Goal: Communication & Community: Ask a question

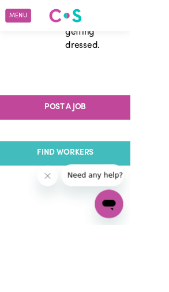
scroll to position [3536, 0]
click at [143, 185] on link "FIND WORKERS" at bounding box center [84, 199] width 219 height 32
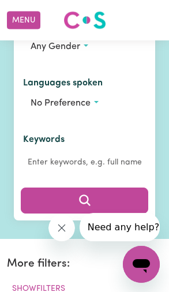
scroll to position [269, 0]
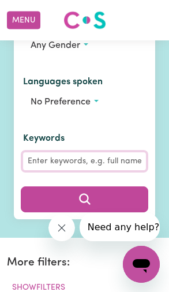
click at [131, 162] on input "Keywords" at bounding box center [84, 161] width 123 height 18
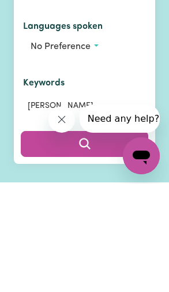
scroll to position [216, 0]
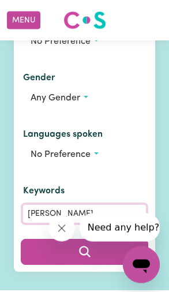
type input "[PERSON_NAME]"
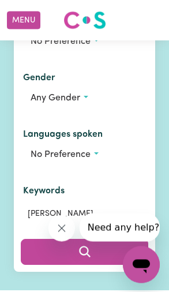
click at [98, 156] on button "No preference" at bounding box center [84, 155] width 123 height 22
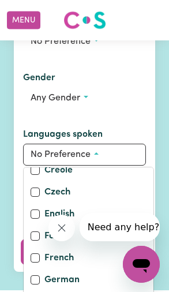
scroll to position [185, 0]
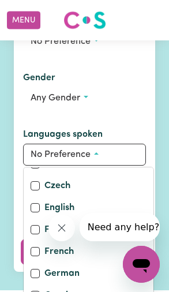
click at [90, 216] on div "English" at bounding box center [89, 209] width 116 height 16
click at [48, 209] on label "English" at bounding box center [59, 209] width 30 height 16
click at [40, 209] on input "English" at bounding box center [35, 207] width 9 height 9
checkbox input "true"
checkbox input "false"
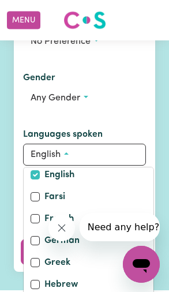
scroll to position [222, 0]
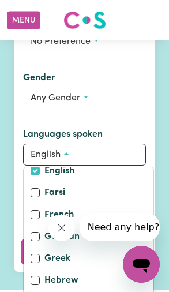
click at [64, 229] on icon "Close message from company" at bounding box center [62, 228] width 10 height 10
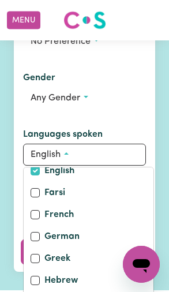
click at [142, 103] on button "Any gender" at bounding box center [84, 98] width 123 height 22
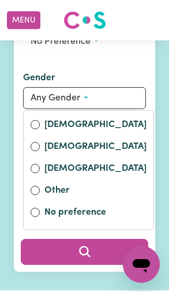
click at [87, 130] on label "[DEMOGRAPHIC_DATA]" at bounding box center [95, 126] width 102 height 16
click at [40, 129] on input "Female" at bounding box center [35, 124] width 9 height 9
radio input "true"
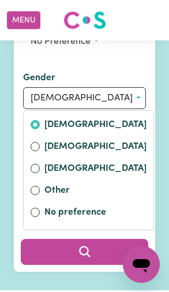
click at [146, 161] on button "English" at bounding box center [84, 155] width 123 height 22
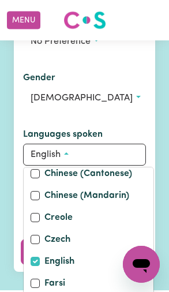
scroll to position [121, 0]
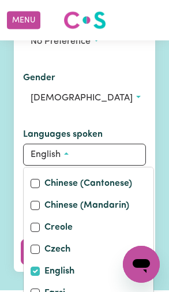
click at [131, 157] on button "English" at bounding box center [84, 155] width 123 height 22
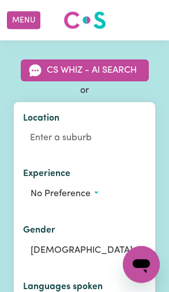
scroll to position [64, 0]
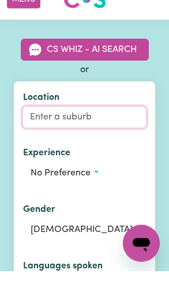
click at [83, 137] on input "Location" at bounding box center [84, 138] width 123 height 21
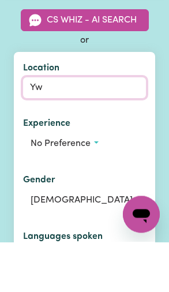
type input "Y"
type input "Twee"
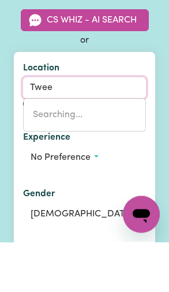
type input "TweeD HEADS, New South Wales, 2485"
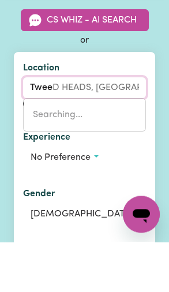
type input "Tweed"
type input "Tweed HEADS, New South Wales, 2485"
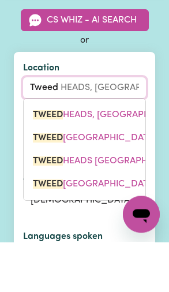
click at [131, 161] on span "TWEED HEADS, New South Wales, 2485" at bounding box center [124, 165] width 183 height 9
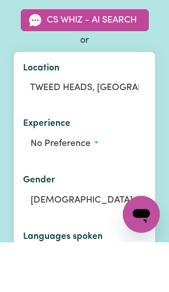
scroll to position [113, 0]
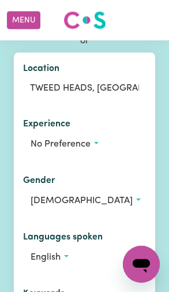
click at [96, 142] on button "No preference" at bounding box center [84, 144] width 123 height 22
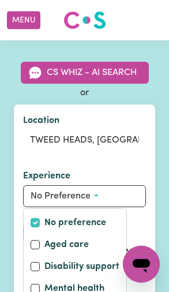
click at [105, 230] on label "No preference" at bounding box center [75, 224] width 62 height 16
click at [40, 228] on input "No preference" at bounding box center [35, 222] width 9 height 9
checkbox input "true"
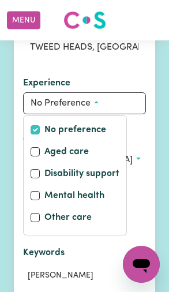
scroll to position [154, 0]
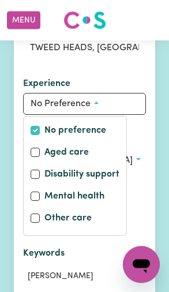
click at [116, 133] on div "No preference" at bounding box center [75, 132] width 89 height 16
click at [85, 224] on label "Other care" at bounding box center [67, 219] width 47 height 16
click at [40, 223] on input "Other care" at bounding box center [35, 218] width 9 height 9
checkbox input "true"
checkbox input "false"
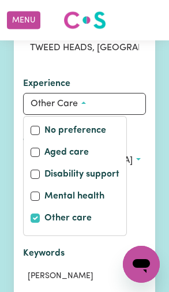
click at [90, 218] on label "Other care" at bounding box center [67, 219] width 47 height 16
click at [40, 218] on input "Other care" at bounding box center [35, 218] width 9 height 9
checkbox input "false"
checkbox input "true"
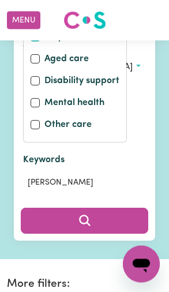
scroll to position [247, 0]
click at [145, 125] on button "English" at bounding box center [84, 124] width 123 height 22
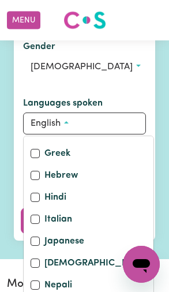
scroll to position [297, 0]
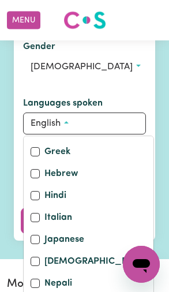
click at [166, 90] on div "Find a care or support worker CS Whiz - AI Search or Location TWEED HEADS, New …" at bounding box center [84, 26] width 169 height 466
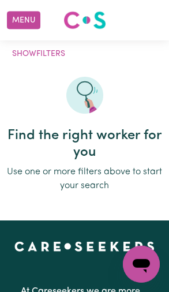
scroll to position [501, 0]
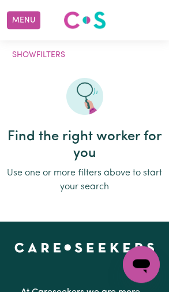
click at [85, 93] on img at bounding box center [84, 96] width 37 height 37
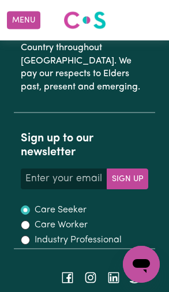
scroll to position [1658, 0]
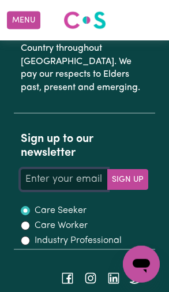
click at [86, 169] on input "Your email address" at bounding box center [64, 179] width 86 height 21
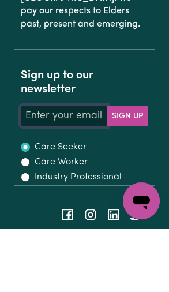
type input "esrajay68@icloud.com"
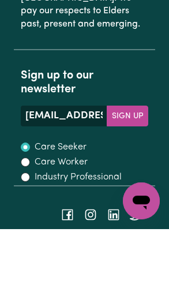
scroll to position [1704, 0]
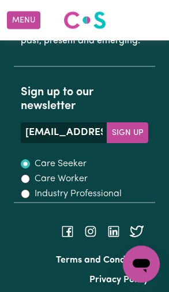
click at [87, 172] on label "Care Worker" at bounding box center [61, 179] width 53 height 14
click at [30, 174] on input "Care Worker" at bounding box center [25, 178] width 9 height 9
radio input "true"
click at [150, 260] on icon "Open messaging window" at bounding box center [141, 264] width 21 height 21
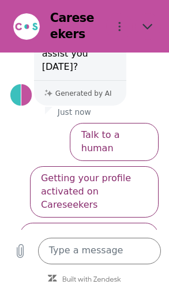
scroll to position [89, 0]
click at [140, 130] on button "Talk to a human" at bounding box center [114, 142] width 88 height 38
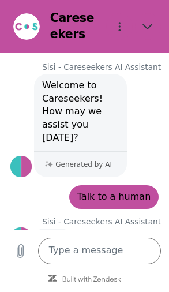
scroll to position [20, 0]
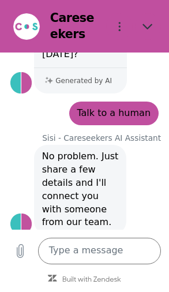
type textarea "x"
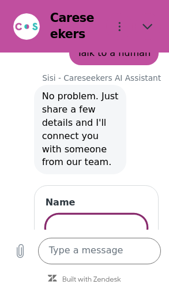
scroll to position [164, 0]
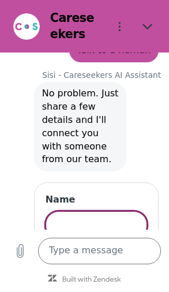
click at [95, 211] on input "Name" at bounding box center [97, 225] width 102 height 28
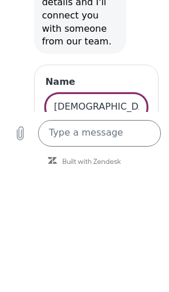
click at [138, 136] on textarea at bounding box center [100, 133] width 124 height 27
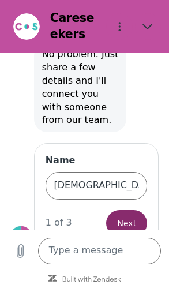
scroll to position [202, 0]
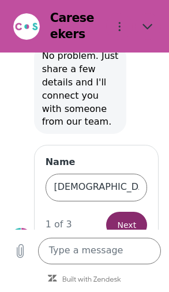
click at [114, 176] on input "Esra" at bounding box center [97, 188] width 102 height 28
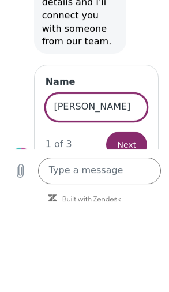
type input "Esra S Jay"
click at [128, 139] on span "Next" at bounding box center [127, 146] width 19 height 14
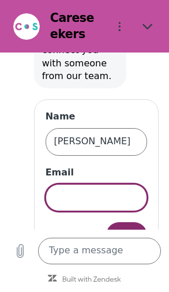
scroll to position [257, 0]
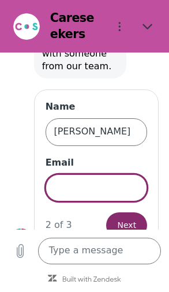
click at [97, 181] on input "Email" at bounding box center [97, 188] width 102 height 28
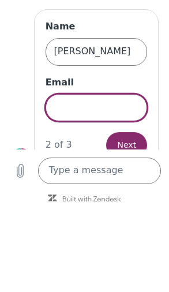
type input "esrajay68@icloud.com"
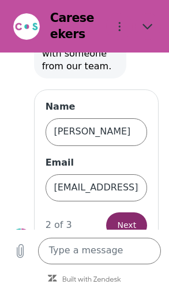
click at [88, 256] on textarea at bounding box center [100, 251] width 124 height 27
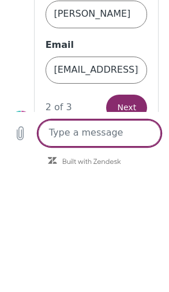
type textarea "H"
type textarea "x"
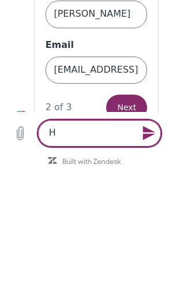
type textarea "Hi"
type textarea "x"
type textarea "Hi"
type textarea "x"
type textarea "Hi ."
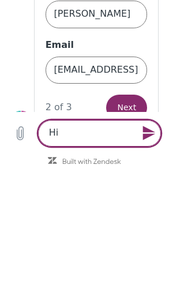
type textarea "x"
type textarea "Hi ."
type textarea "x"
type textarea "Hi . I"
type textarea "x"
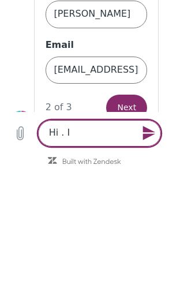
type textarea "Hi . Im"
type textarea "x"
type textarea "Hi . I’m"
type textarea "x"
type textarea "Hi . I’m"
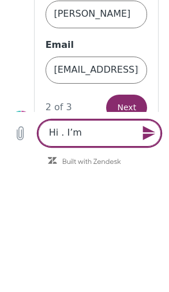
type textarea "x"
type textarea "Hi . I’m E"
type textarea "x"
type textarea "Hi . I’m Es"
type textarea "x"
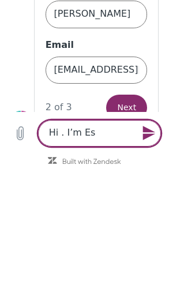
type textarea "Hi . I’m Esr"
type textarea "x"
type textarea "Hi . I’m Esra"
type textarea "x"
type textarea "Hi . I’m Esra"
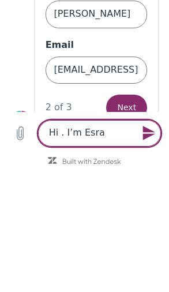
type textarea "x"
type textarea "Hi . I’m Esra J"
type textarea "x"
type textarea "Hi . I’m Esra Ja"
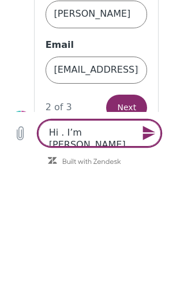
type textarea "x"
type textarea "Hi . I’m Esra Jay"
type textarea "x"
type textarea "Hi . I’m Esra Jay"
type textarea "x"
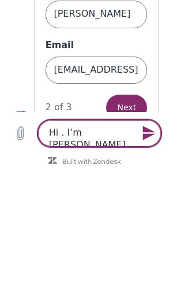
type textarea "Hi . I’m Esra Jay ."
type textarea "x"
type textarea "Hi . I’m Esra Jay ."
type textarea "x"
type textarea "Hi . I’m Esra Jay ."
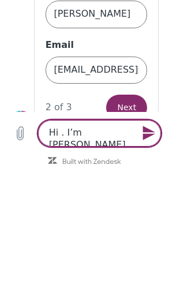
click at [152, 136] on icon "Send message" at bounding box center [149, 133] width 13 height 14
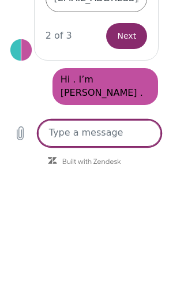
scroll to position [329, 0]
type textarea "x"
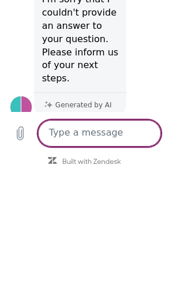
scroll to position [466, 0]
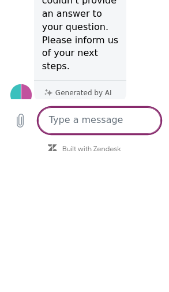
type textarea "I"
type textarea "x"
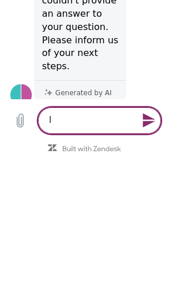
type textarea "Im"
type textarea "x"
type textarea "I’m"
type textarea "x"
type textarea "I’m"
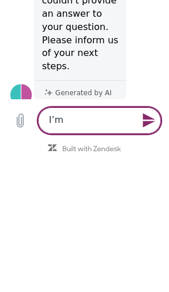
type textarea "x"
type textarea "I’m i"
type textarea "x"
type textarea "I’m in"
type textarea "x"
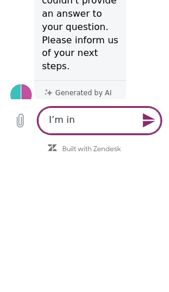
type textarea "I’m int"
type textarea "x"
type textarea "I’m intr"
type textarea "x"
type textarea "I’m intre"
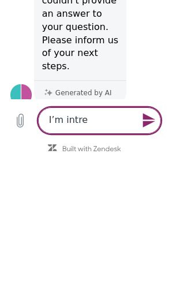
type textarea "x"
type textarea "I’m intres"
type textarea "x"
type textarea "I’m intres"
type textarea "x"
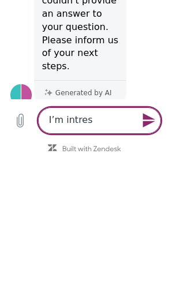
type textarea "I’m intres"
type textarea "x"
type textarea "I’m intre"
type textarea "x"
type textarea "I’m intres"
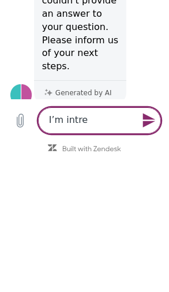
type textarea "x"
type textarea "I’m intres"
type textarea "x"
type textarea "I’m intres"
type textarea "x"
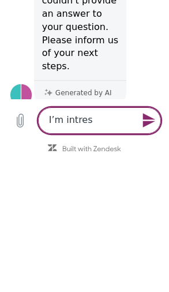
type textarea "I’m intress"
type textarea "x"
type textarea "I’m intress"
type textarea "x"
type textarea "I’m intress"
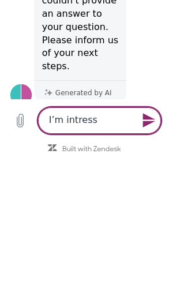
type textarea "x"
type textarea "I’m intres"
type textarea "x"
type textarea "I’m intres"
type textarea "x"
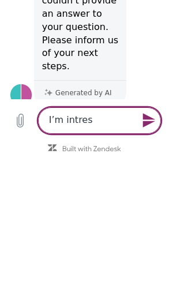
type textarea "I’m intres"
type textarea "x"
type textarea "I’m intress"
type textarea "x"
type textarea "I’m intress"
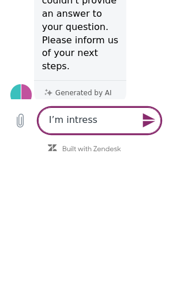
type textarea "x"
type textarea "I’m intress"
type textarea "x"
type textarea "I’m intress"
type textarea "x"
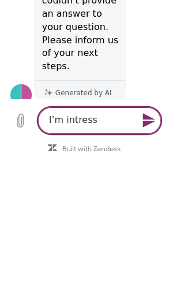
type textarea "I’m intress"
type textarea "x"
type textarea "I’m intres"
type textarea "x"
type textarea "I’m intres"
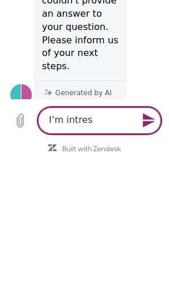
type textarea "x"
type textarea "I’m intres"
type textarea "x"
type textarea "I’m intress"
type textarea "x"
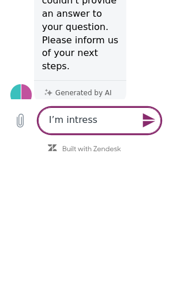
type textarea "I’m intress"
type textarea "x"
type textarea "I’m intress"
type textarea "x"
type textarea "I’m intress m"
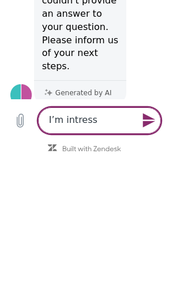
type textarea "x"
type textarea "I’m intress"
type textarea "x"
type textarea "I’m intress"
type textarea "x"
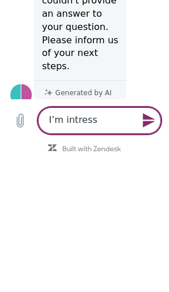
type textarea "I’m intress"
type textarea "x"
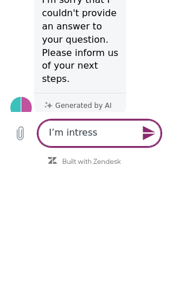
type textarea "I’m introducing"
type textarea "x"
type textarea "I’m introducing"
type textarea "x"
type textarea "I’m introducing m"
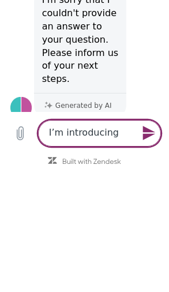
type textarea "x"
type textarea "I’m introducing my"
type textarea "x"
type textarea "I’m introducing my"
type textarea "x"
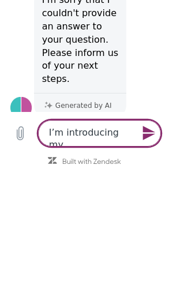
type textarea "I’m introducing my s"
type textarea "x"
type textarea "I’m introducing my se"
type textarea "x"
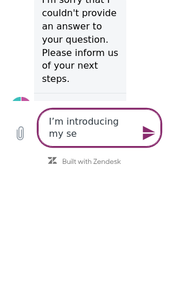
type textarea "I’m introducing my sel"
type textarea "x"
type textarea "I’m introducing my self"
type textarea "x"
type textarea "I’m introducing my self"
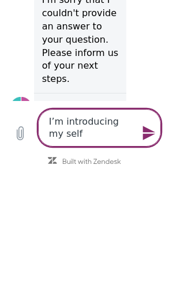
type textarea "x"
type textarea "I’m introducing my self f"
type textarea "x"
type textarea "I’m introducing my self fo"
type textarea "x"
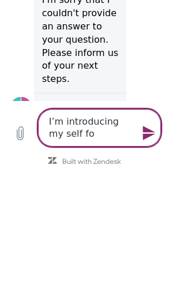
type textarea "I’m introducing my self for"
type textarea "x"
type textarea "I’m introducing my self for"
type textarea "x"
type textarea "I’m introducing my self for l"
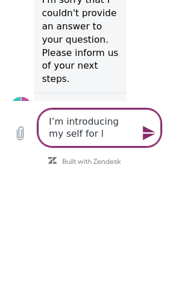
type textarea "x"
type textarea "I’m introducing my self for lo"
type textarea "x"
type textarea "I’m introducing my self for loo"
type textarea "x"
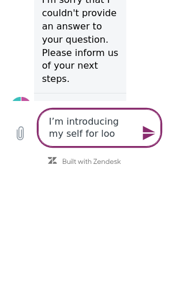
type textarea "I’m introducing my self for look"
type textarea "x"
type textarea "I’m introducing my self for looki"
type textarea "x"
type textarea "I’m introducing my self for lookin"
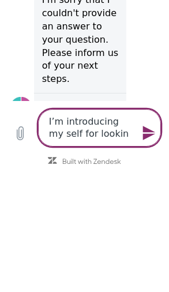
type textarea "x"
type textarea "I’m introducing my self for looking"
type textarea "x"
type textarea "I’m introducing my self for looking"
type textarea "x"
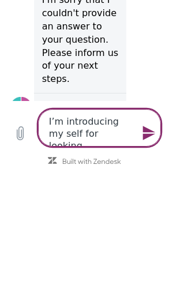
type textarea "I’m introducing my self for looking j"
type textarea "x"
type textarea "I’m introducing my self for looking jo"
type textarea "x"
type textarea "I’m introducing my self for looking job"
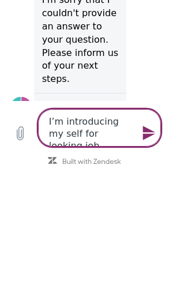
type textarea "x"
type textarea "I’m introducing my self for looking job"
type textarea "x"
type textarea "I’m introducing my self for looking job A"
type textarea "x"
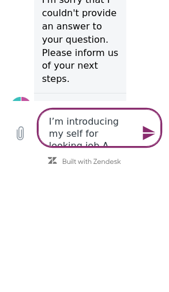
type textarea "I’m introducing my self for looking job Ag"
type textarea "x"
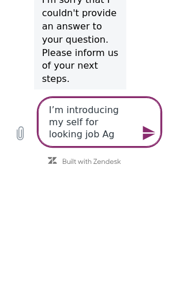
type textarea "I’m introducing my self for looking job Age"
type textarea "x"
type textarea "I’m introducing my self for looking job Age"
type textarea "x"
type textarea "I’m introducing my self for looking job Age c"
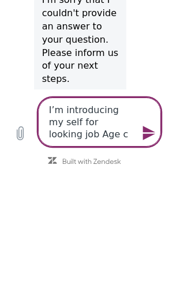
type textarea "x"
type textarea "I’m introducing my self for looking job Age ca"
type textarea "x"
click at [147, 137] on icon "Send message" at bounding box center [149, 133] width 13 height 14
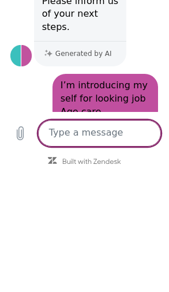
scroll to position [603, 0]
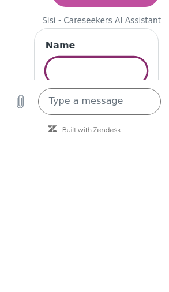
click at [128, 110] on textarea at bounding box center [100, 101] width 124 height 27
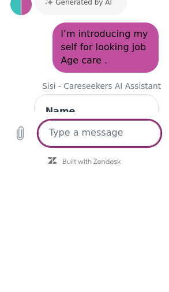
scroll to position [571, 0]
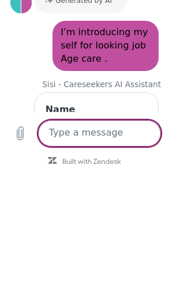
click at [116, 121] on input "Name" at bounding box center [97, 135] width 102 height 28
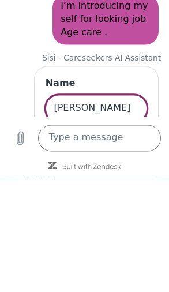
scroll to position [602, 0]
click at [135, 140] on span "Next" at bounding box center [127, 147] width 19 height 14
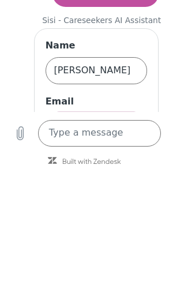
scroll to position [658, 0]
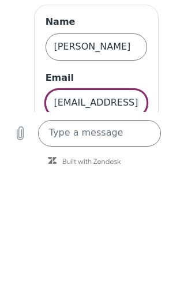
click at [131, 133] on span "Send" at bounding box center [126, 140] width 20 height 14
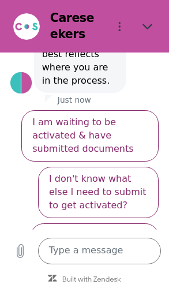
scroll to position [916, 0]
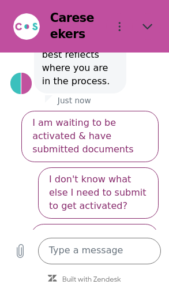
click at [83, 255] on textarea at bounding box center [100, 251] width 124 height 27
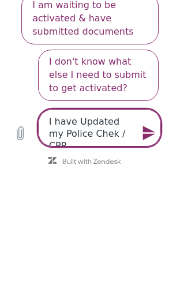
click at [89, 136] on textarea "I have Updated my Police Chek / CPR" at bounding box center [100, 128] width 124 height 38
click at [128, 131] on textarea "I have Updated my Police Check / CPR" at bounding box center [100, 128] width 124 height 38
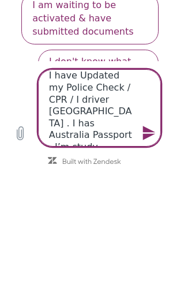
scroll to position [12, 0]
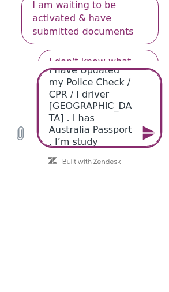
click at [114, 120] on textarea "I have Updated my Police Check / CPR / I driver NSW . I has Australia Passport …" at bounding box center [100, 107] width 124 height 77
click at [144, 116] on textarea "I have Updated my Police Check / CPR / I driver NSW . I has Australia Passport …" at bounding box center [100, 107] width 124 height 77
click at [128, 123] on textarea "I have Updated my Police Check / CPR / I driver NSW . I has Australia Passport …" at bounding box center [100, 107] width 124 height 77
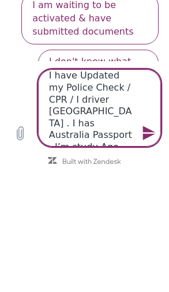
click at [134, 138] on textarea "I have Updated my Police Check / CPR / I driver NSW . I has Australia Passport …" at bounding box center [100, 107] width 124 height 77
click at [150, 139] on icon "Send message" at bounding box center [150, 133] width 16 height 16
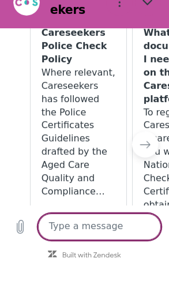
scroll to position [1171, 0]
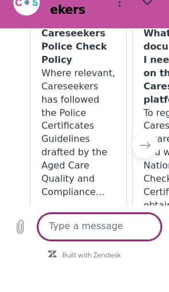
click at [102, 76] on p "Where relevant, Careseekers has followed the Police Certificates Guidelines dra…" at bounding box center [79, 134] width 75 height 132
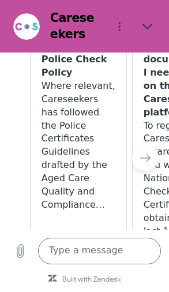
scroll to position [1198, 0]
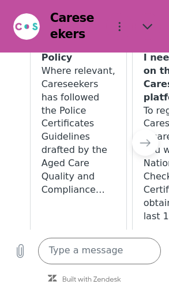
click at [83, 255] on textarea at bounding box center [100, 251] width 124 height 27
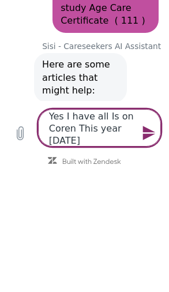
scroll to position [983, 0]
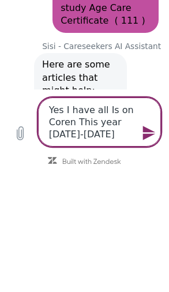
click at [151, 132] on icon "Send message" at bounding box center [149, 133] width 13 height 14
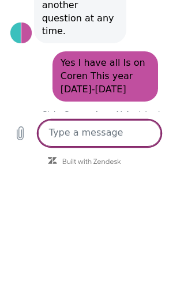
scroll to position [0, 0]
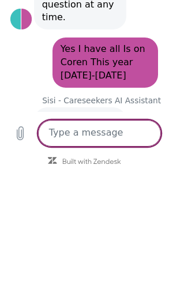
click at [114, 216] on p "From 1st July 2024 Careseekers is required to let the Australian Tax Office kno…" at bounding box center [83, 282] width 75 height 132
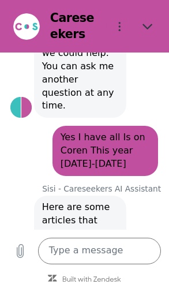
scroll to position [1539, 0]
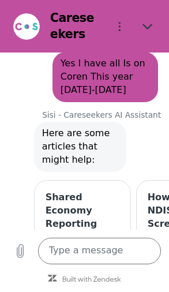
scroll to position [1611, 0]
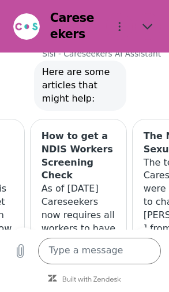
scroll to position [1673, 0]
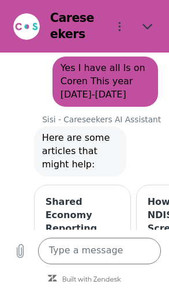
scroll to position [1608, 0]
